Goal: Information Seeking & Learning: Learn about a topic

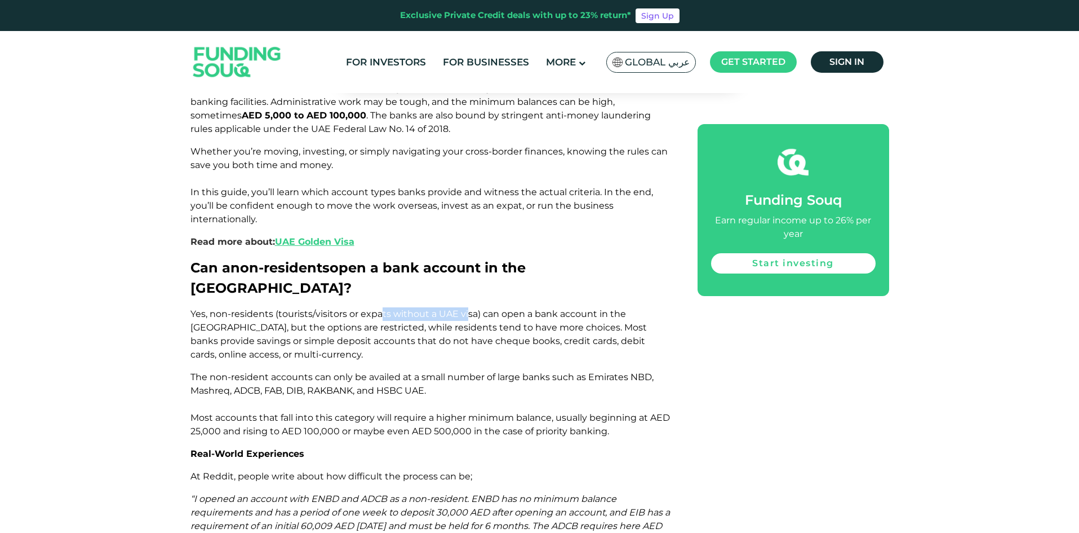
drag, startPoint x: 381, startPoint y: 259, endPoint x: 471, endPoint y: 259, distance: 89.6
click at [466, 308] on span "Yes, non-residents (tourists/visitors or expats without a UAE visa) can open a …" at bounding box center [418, 333] width 456 height 51
click at [503, 308] on span "Yes, non-residents (tourists/visitors or expats without a UAE visa) can open a …" at bounding box center [418, 333] width 456 height 51
drag, startPoint x: 212, startPoint y: 273, endPoint x: 357, endPoint y: 272, distance: 144.8
click at [357, 308] on span "Yes, non-residents (tourists/visitors or expats without a UAE visa) can open a …" at bounding box center [418, 333] width 456 height 51
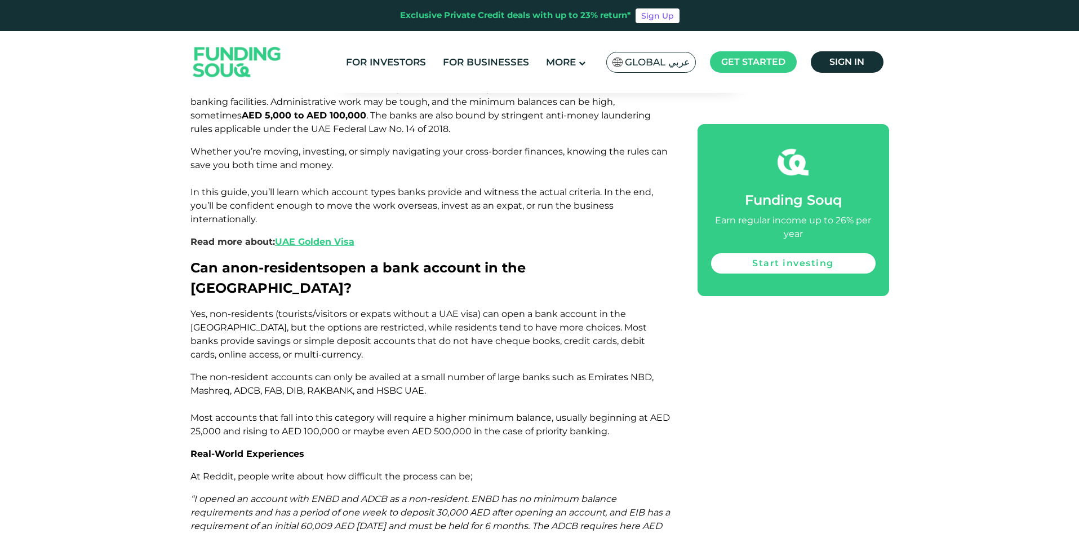
click at [387, 308] on span "Yes, non-residents (tourists/visitors or expats without a UAE visa) can open a …" at bounding box center [418, 333] width 456 height 51
drag, startPoint x: 371, startPoint y: 271, endPoint x: 483, endPoint y: 270, distance: 112.1
click at [483, 308] on span "Yes, non-residents (tourists/visitors or expats without a UAE visa) can open a …" at bounding box center [418, 333] width 456 height 51
drag, startPoint x: 258, startPoint y: 289, endPoint x: 373, endPoint y: 290, distance: 115.0
click at [365, 308] on span "Yes, non-residents (tourists/visitors or expats without a UAE visa) can open a …" at bounding box center [418, 333] width 456 height 51
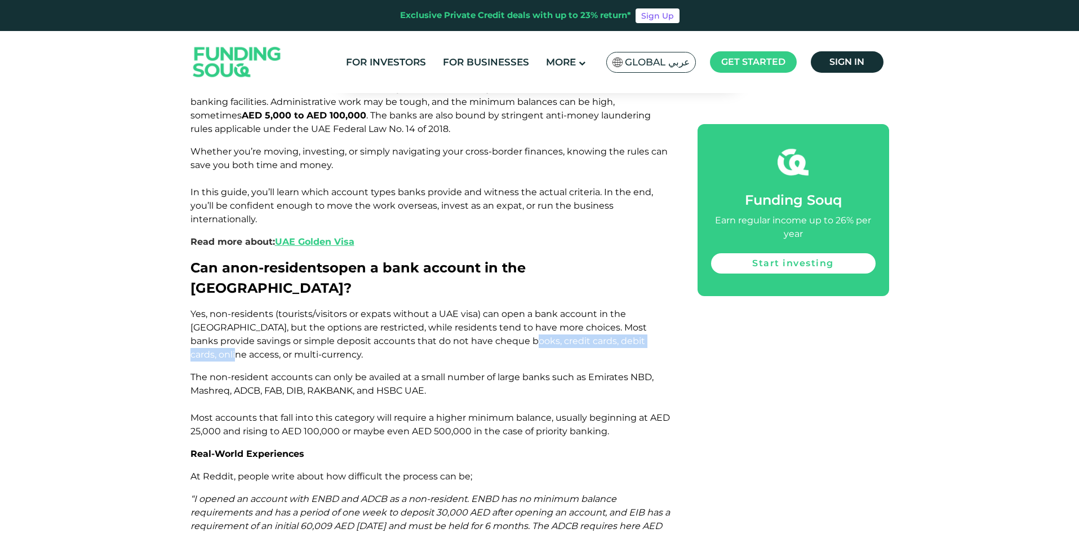
drag, startPoint x: 502, startPoint y: 288, endPoint x: 616, endPoint y: 288, distance: 115.0
click at [616, 308] on span "Yes, non-residents (tourists/visitors or expats without a UAE visa) can open a …" at bounding box center [418, 333] width 456 height 51
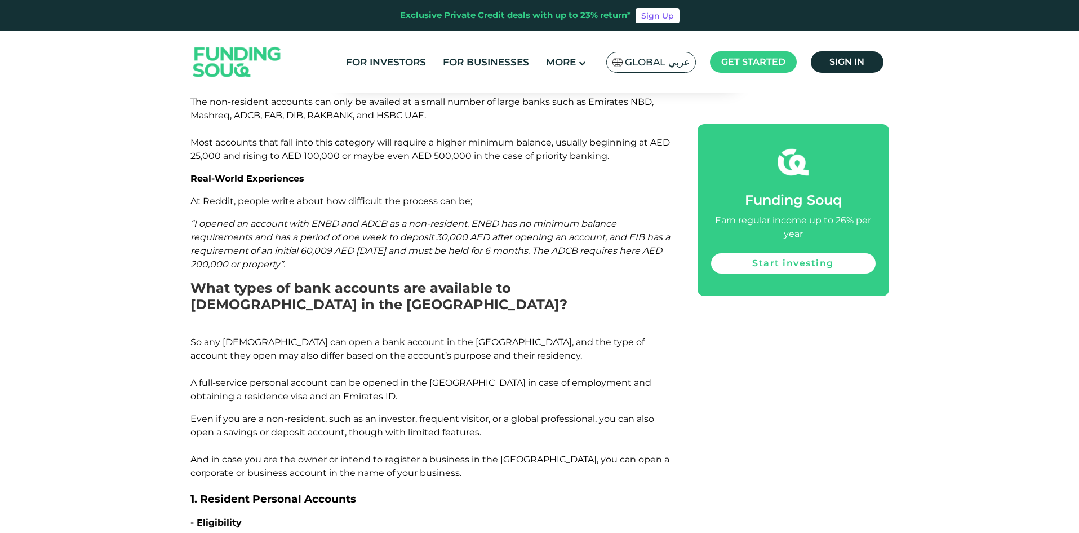
scroll to position [1063, 0]
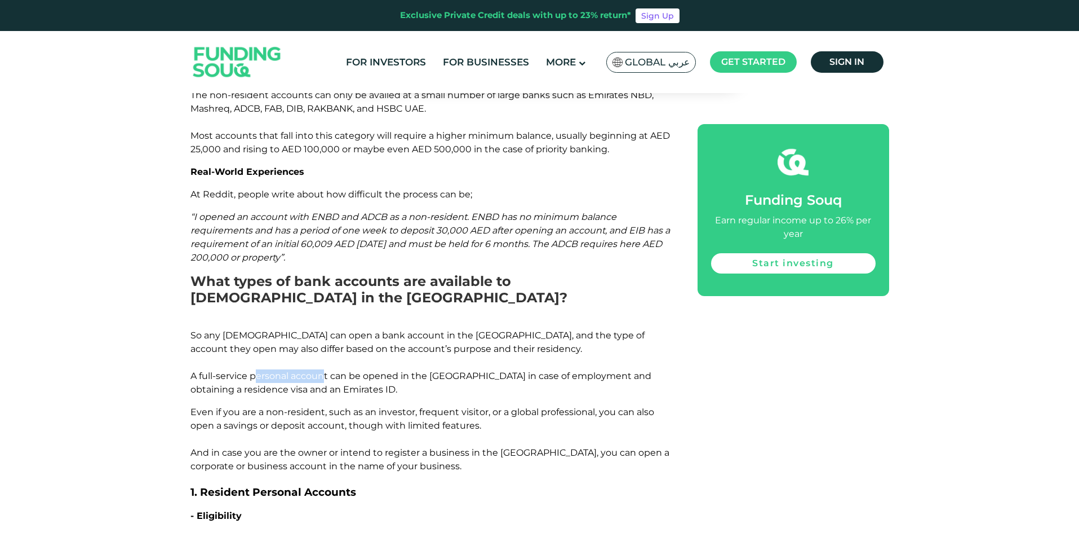
drag, startPoint x: 255, startPoint y: 318, endPoint x: 323, endPoint y: 318, distance: 68.7
click at [323, 330] on span "So any [DEMOGRAPHIC_DATA] can open a bank account in the [GEOGRAPHIC_DATA], and…" at bounding box center [420, 362] width 461 height 65
drag, startPoint x: 392, startPoint y: 318, endPoint x: 489, endPoint y: 318, distance: 96.9
click at [489, 330] on span "So any [DEMOGRAPHIC_DATA] can open a bank account in the [GEOGRAPHIC_DATA], and…" at bounding box center [420, 362] width 461 height 65
click at [531, 330] on span "So any [DEMOGRAPHIC_DATA] can open a bank account in the [GEOGRAPHIC_DATA], and…" at bounding box center [420, 362] width 461 height 65
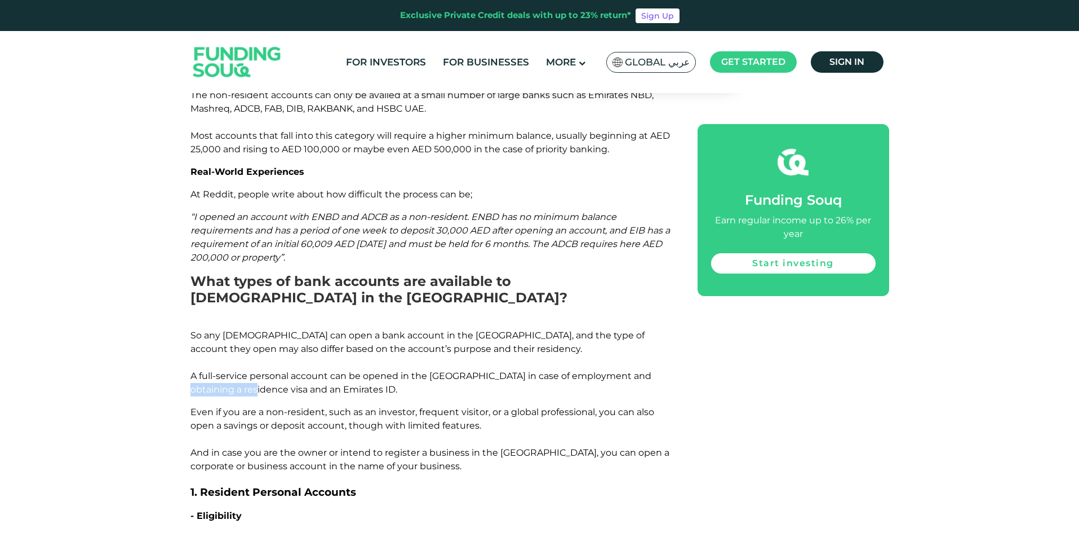
drag, startPoint x: 199, startPoint y: 334, endPoint x: 343, endPoint y: 335, distance: 143.7
click at [284, 334] on span "So any [DEMOGRAPHIC_DATA] can open a bank account in the [GEOGRAPHIC_DATA], and…" at bounding box center [420, 362] width 461 height 65
drag, startPoint x: 272, startPoint y: 357, endPoint x: 394, endPoint y: 357, distance: 122.3
click at [367, 406] on span "Even if you are a non-resident, such as an investor, frequent visitor, or a glo…" at bounding box center [429, 438] width 479 height 65
click at [383, 406] on span "Even if you are a non-resident, such as an investor, frequent visitor, or a glo…" at bounding box center [429, 438] width 479 height 65
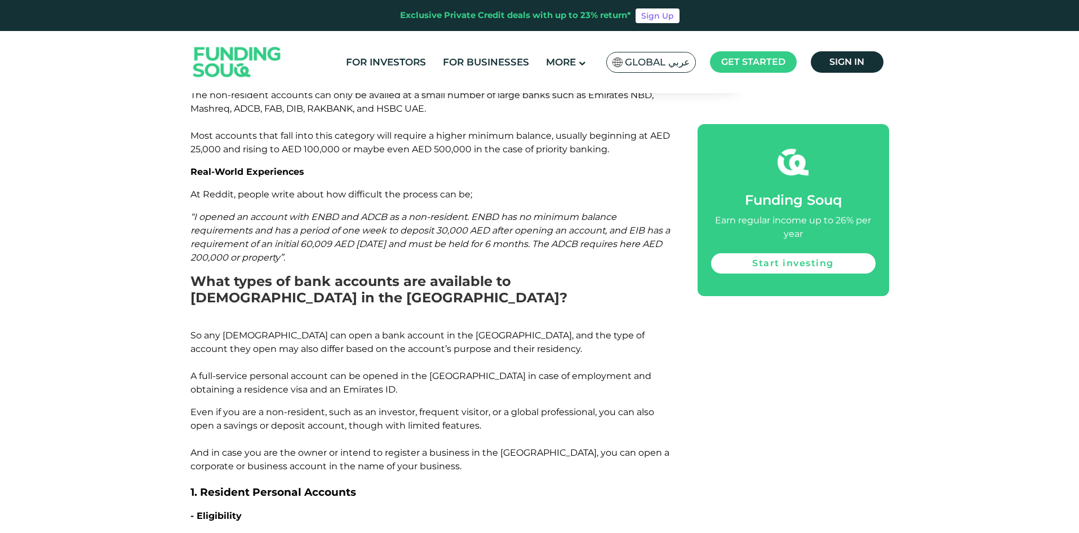
scroll to position [1119, 0]
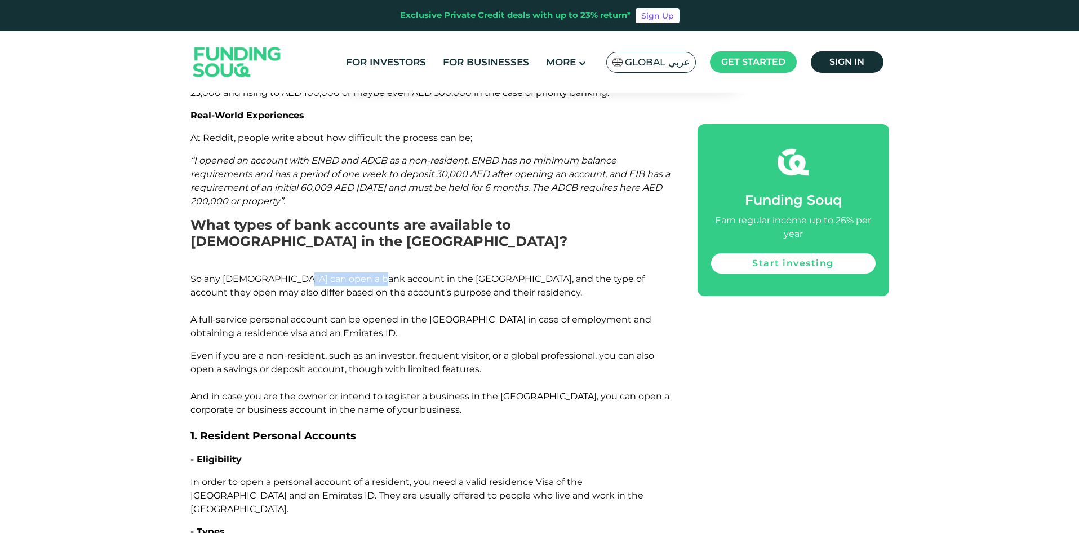
drag, startPoint x: 292, startPoint y: 226, endPoint x: 443, endPoint y: 210, distance: 151.3
drag, startPoint x: 321, startPoint y: 267, endPoint x: 425, endPoint y: 268, distance: 104.3
click at [425, 273] on span "So any [DEMOGRAPHIC_DATA] can open a bank account in the [GEOGRAPHIC_DATA], and…" at bounding box center [420, 305] width 461 height 65
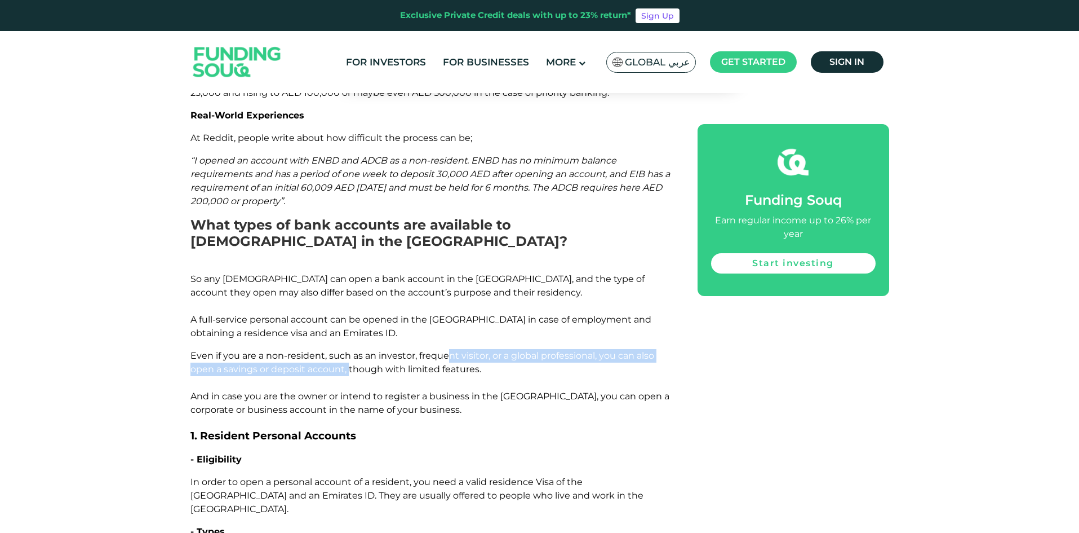
drag, startPoint x: 450, startPoint y: 301, endPoint x: 458, endPoint y: 301, distance: 8.5
click at [458, 350] on span "Even if you are a non-resident, such as an investor, frequent visitor, or a glo…" at bounding box center [429, 382] width 479 height 65
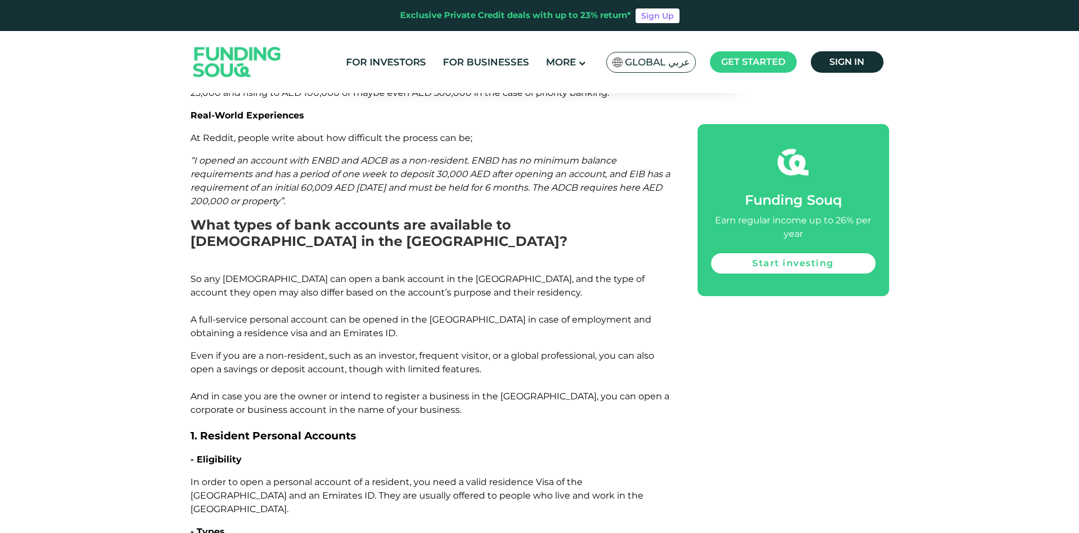
drag, startPoint x: 383, startPoint y: 327, endPoint x: 481, endPoint y: 329, distance: 97.5
click at [476, 349] on p "Even if you are a non-resident, such as an investor, frequent visitor, or a glo…" at bounding box center [431, 383] width 482 height 68
drag, startPoint x: 428, startPoint y: 348, endPoint x: 603, endPoint y: 345, distance: 174.7
click at [603, 349] on p "Even if you are a non-resident, such as an investor, frequent visitor, or a glo…" at bounding box center [431, 383] width 482 height 68
